Goal: Information Seeking & Learning: Learn about a topic

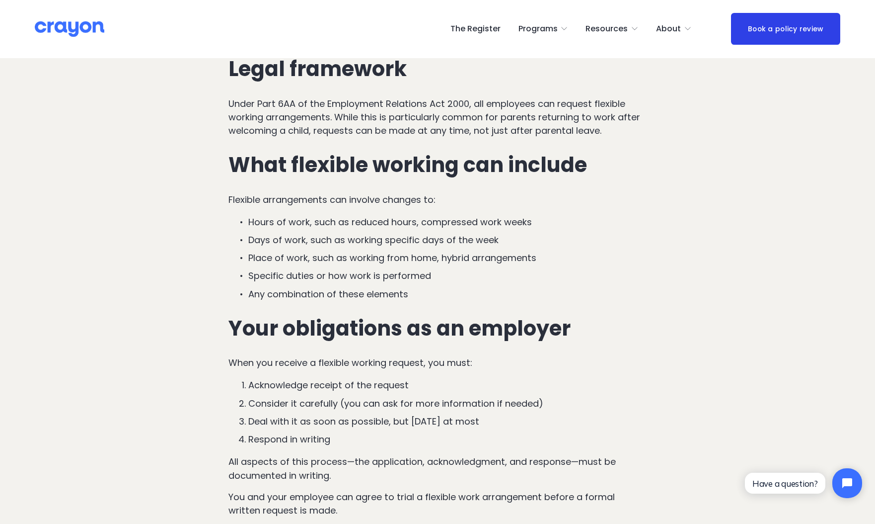
click at [60, 27] on img at bounding box center [70, 28] width 70 height 17
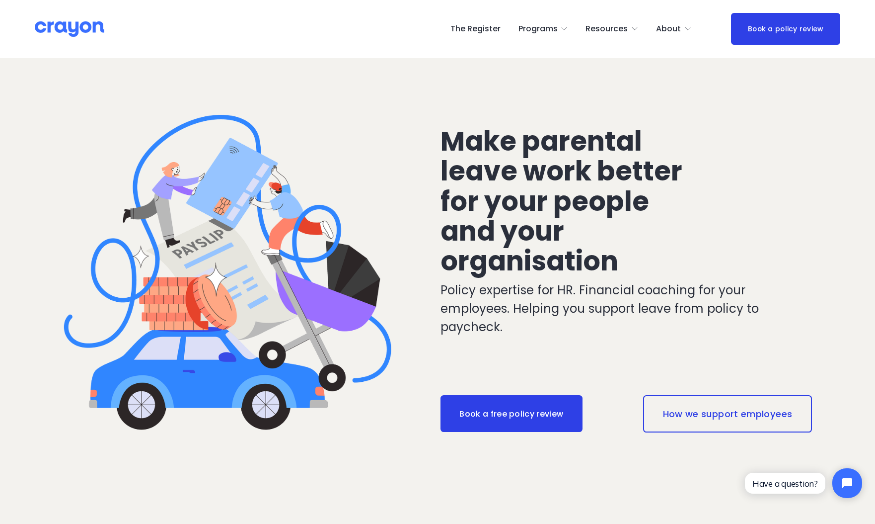
click at [0, 0] on span "Parent Hub" at bounding box center [0, 0] width 0 height 0
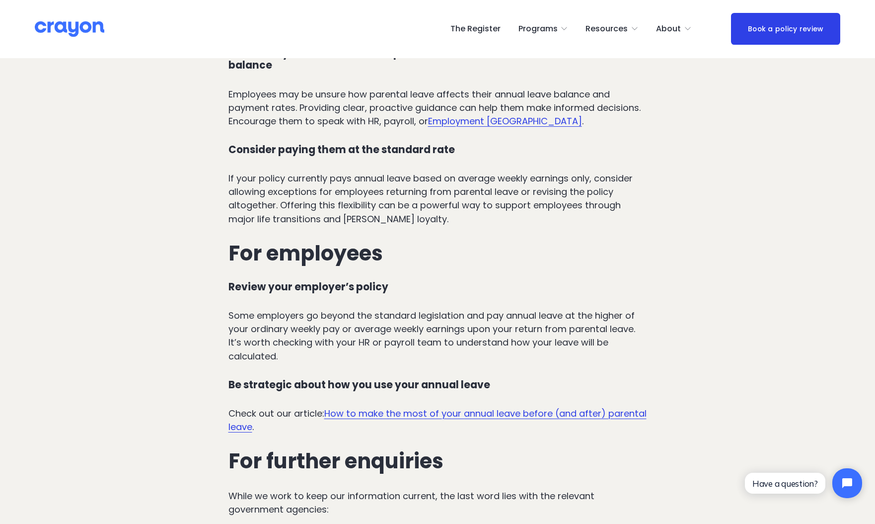
scroll to position [3518, 0]
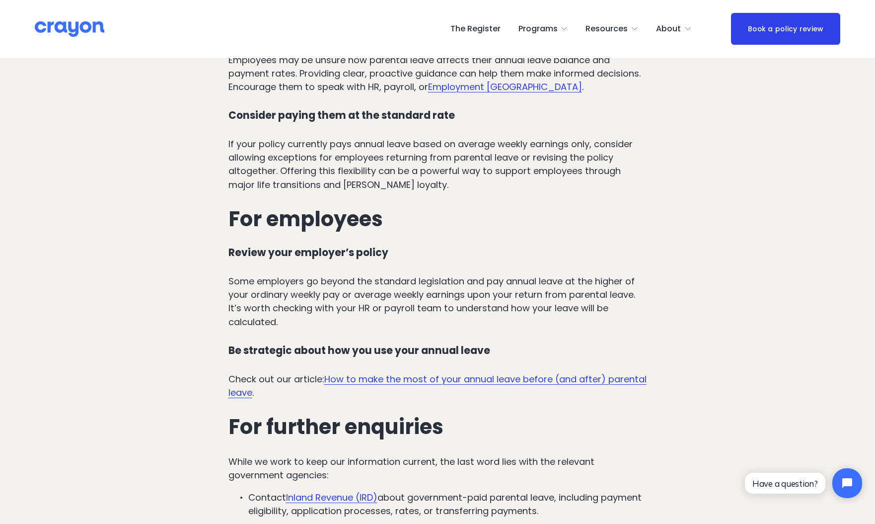
click at [358, 373] on link "How to make the most of your annual leave before (and after) parental leave" at bounding box center [438, 386] width 418 height 26
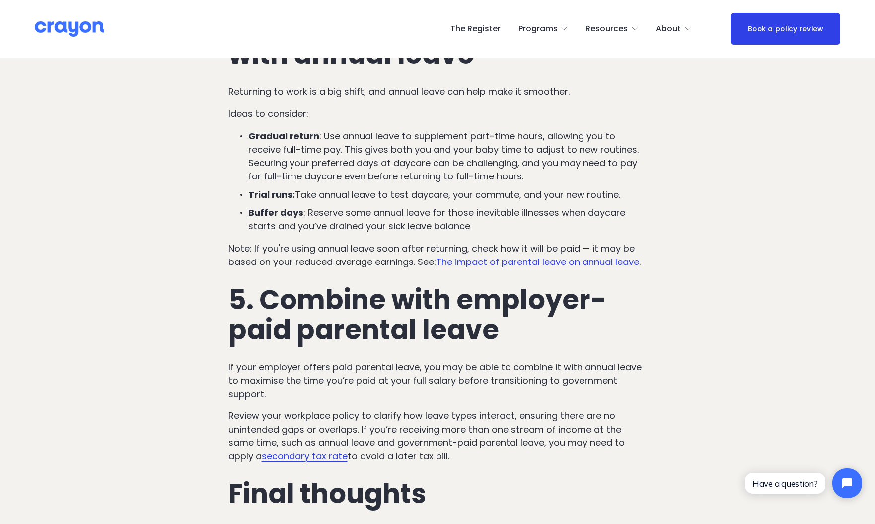
scroll to position [1621, 0]
